Goal: Find specific page/section: Find specific page/section

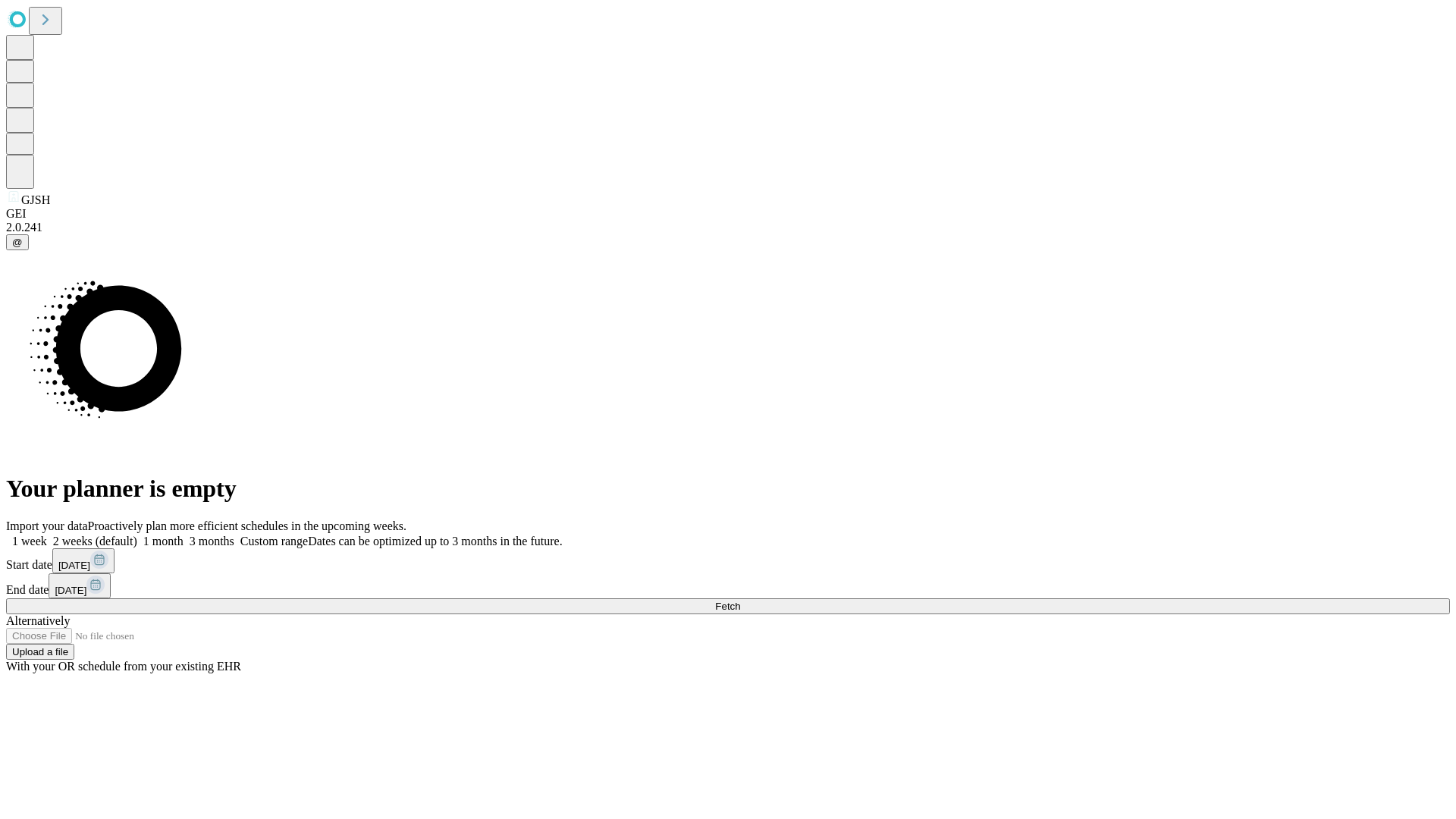
click at [740, 601] on span "Fetch" at bounding box center [728, 607] width 25 height 12
